Goal: Find specific page/section: Find specific page/section

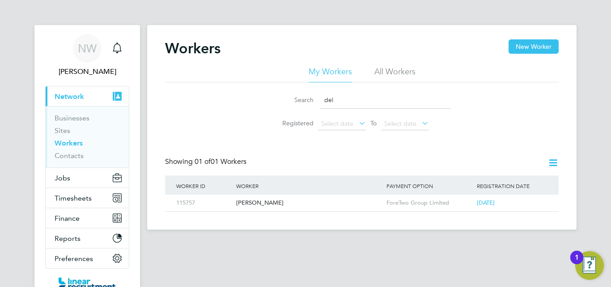
drag, startPoint x: 317, startPoint y: 94, endPoint x: 246, endPoint y: 95, distance: 71.1
click at [246, 95] on div "Search del Registered Select date To Select date" at bounding box center [362, 108] width 394 height 52
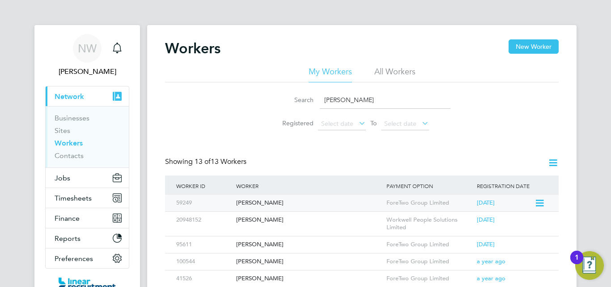
click at [268, 205] on div "Steven Isadore" at bounding box center [309, 203] width 150 height 17
drag, startPoint x: 344, startPoint y: 96, endPoint x: 250, endPoint y: 95, distance: 94.0
click at [250, 95] on div "Search steve Registered Select date To Select date" at bounding box center [362, 108] width 394 height 52
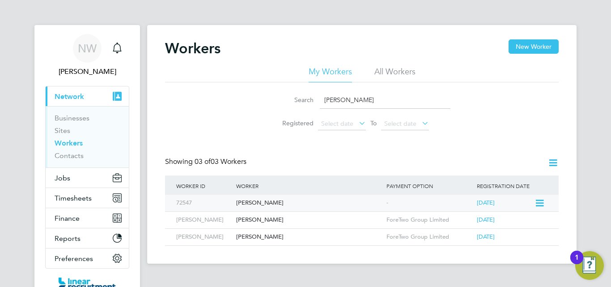
click at [256, 204] on div "Leigh Bowman" at bounding box center [309, 203] width 150 height 17
drag, startPoint x: 356, startPoint y: 98, endPoint x: 154, endPoint y: 60, distance: 205.2
click at [154, 60] on div "Workers New Worker My Workers All Workers Search leigh Registered Select date T…" at bounding box center [362, 144] width 430 height 238
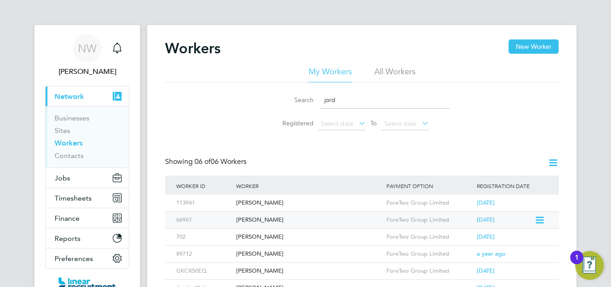
click at [272, 218] on div "Jordan Mcfee" at bounding box center [309, 220] width 150 height 17
drag, startPoint x: 340, startPoint y: 100, endPoint x: 264, endPoint y: 99, distance: 76.5
click at [265, 99] on li "Search jord" at bounding box center [362, 100] width 200 height 26
click at [258, 202] on div "Neil Mclaren" at bounding box center [309, 203] width 150 height 17
drag, startPoint x: 340, startPoint y: 99, endPoint x: 228, endPoint y: 85, distance: 113.1
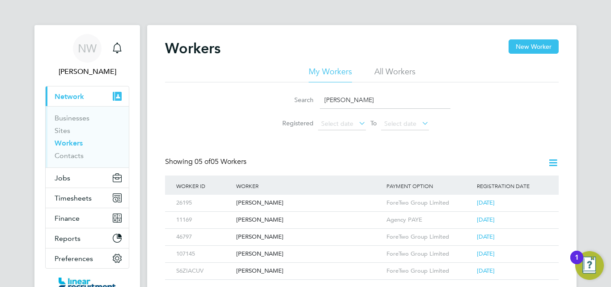
click at [228, 85] on div "Search neil Registered Select date To Select date" at bounding box center [362, 108] width 394 height 52
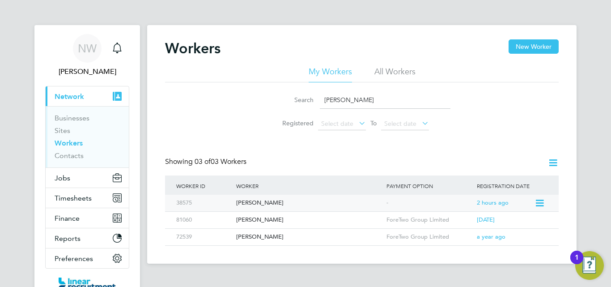
click at [256, 200] on div "Craig Mcmann" at bounding box center [309, 203] width 150 height 17
drag, startPoint x: 346, startPoint y: 98, endPoint x: 238, endPoint y: 95, distance: 107.4
click at [234, 96] on div "Search craig Registered Select date To Select date" at bounding box center [362, 108] width 394 height 52
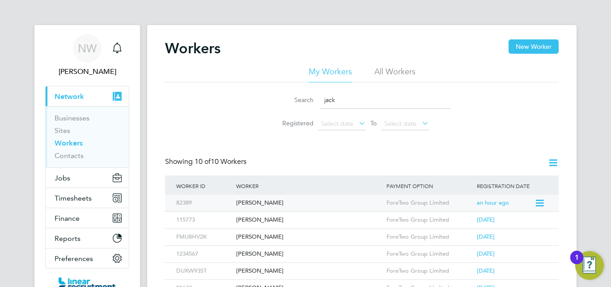
click at [269, 202] on div "Jack Anderson" at bounding box center [309, 203] width 150 height 17
drag, startPoint x: 343, startPoint y: 102, endPoint x: 248, endPoint y: 98, distance: 94.5
click at [248, 98] on div "Search jack Registered Select date To Select date" at bounding box center [362, 108] width 394 height 52
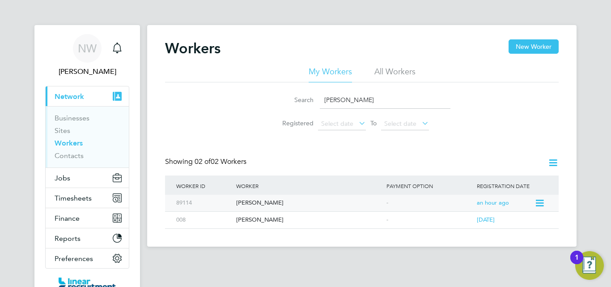
click at [270, 204] on div "Harry Callaghan" at bounding box center [309, 203] width 150 height 17
drag, startPoint x: 343, startPoint y: 99, endPoint x: 264, endPoint y: 99, distance: 78.7
click at [264, 99] on li "Search harry" at bounding box center [362, 100] width 200 height 26
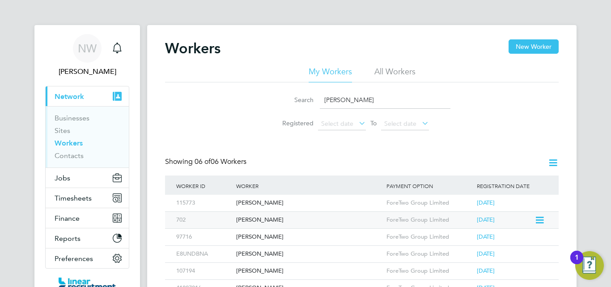
scroll to position [45, 0]
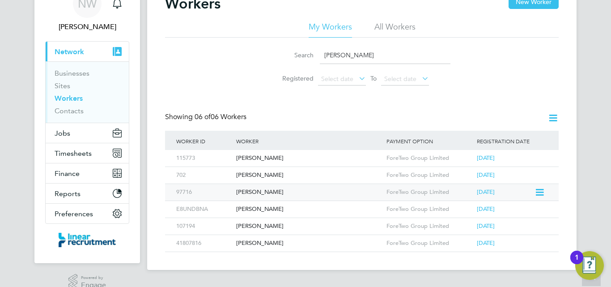
click at [286, 190] on div "Daniel Unsworth" at bounding box center [309, 192] width 150 height 17
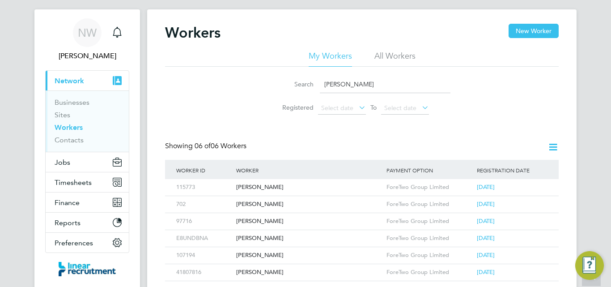
scroll to position [0, 0]
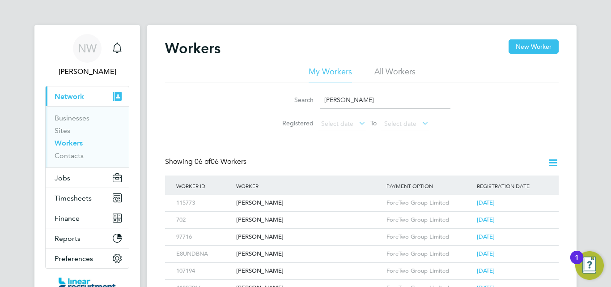
drag, startPoint x: 351, startPoint y: 102, endPoint x: 193, endPoint y: 96, distance: 158.1
click at [193, 96] on div "Search daniel Registered Select date To Select date" at bounding box center [362, 108] width 394 height 52
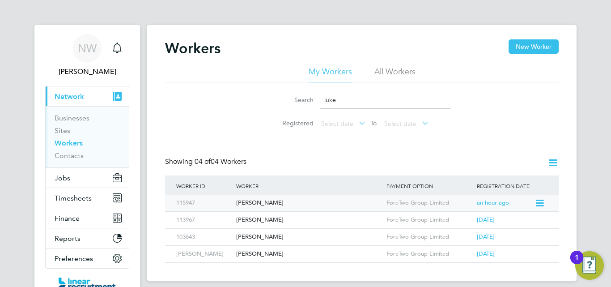
click at [266, 202] on div "[PERSON_NAME]" at bounding box center [309, 203] width 150 height 17
click at [464, 133] on div "Search luke Registered Select date To Select date" at bounding box center [362, 108] width 394 height 52
drag, startPoint x: 350, startPoint y: 97, endPoint x: 258, endPoint y: 94, distance: 92.2
click at [258, 94] on div "Search luke Registered Select date To Select date" at bounding box center [362, 108] width 394 height 52
type input "james"
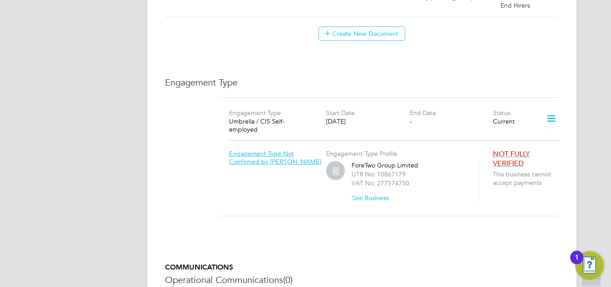
scroll to position [582, 0]
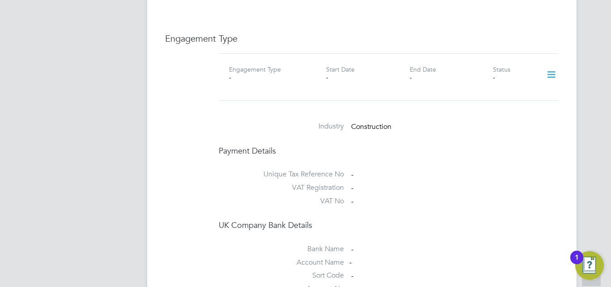
scroll to position [582, 0]
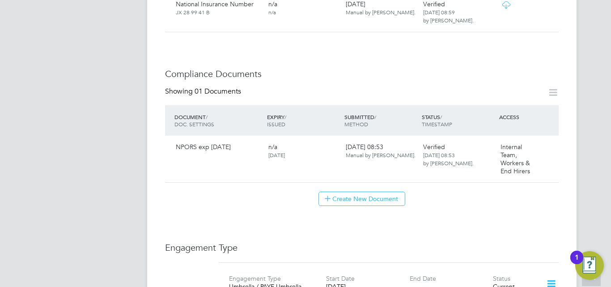
scroll to position [332, 0]
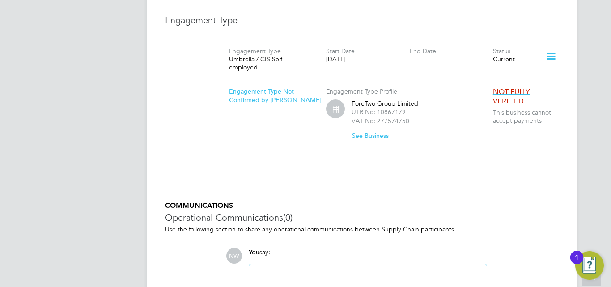
scroll to position [646, 0]
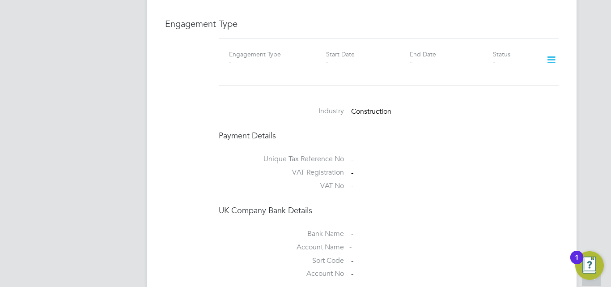
scroll to position [671, 0]
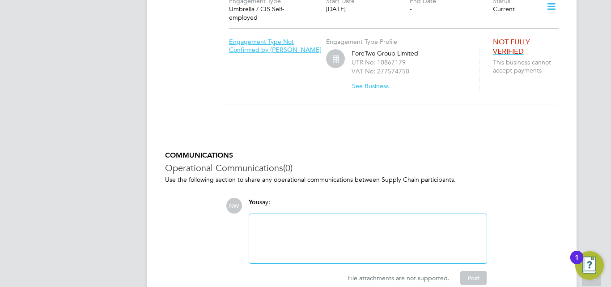
scroll to position [730, 0]
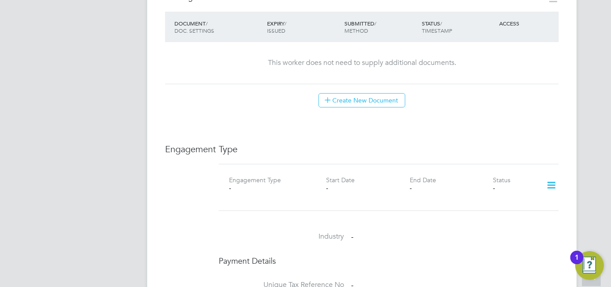
scroll to position [492, 0]
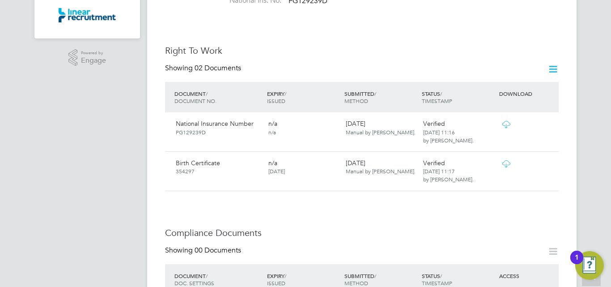
scroll to position [268, 0]
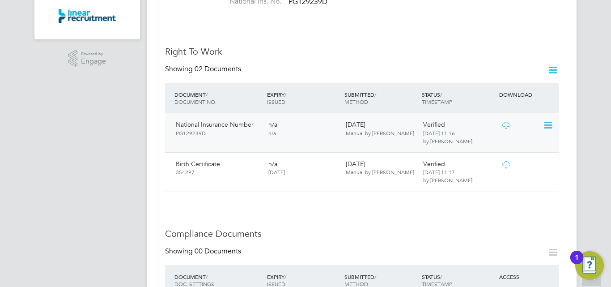
click at [507, 122] on icon at bounding box center [506, 125] width 11 height 7
click at [509, 161] on icon at bounding box center [506, 164] width 11 height 7
